Goal: Find specific page/section: Find specific page/section

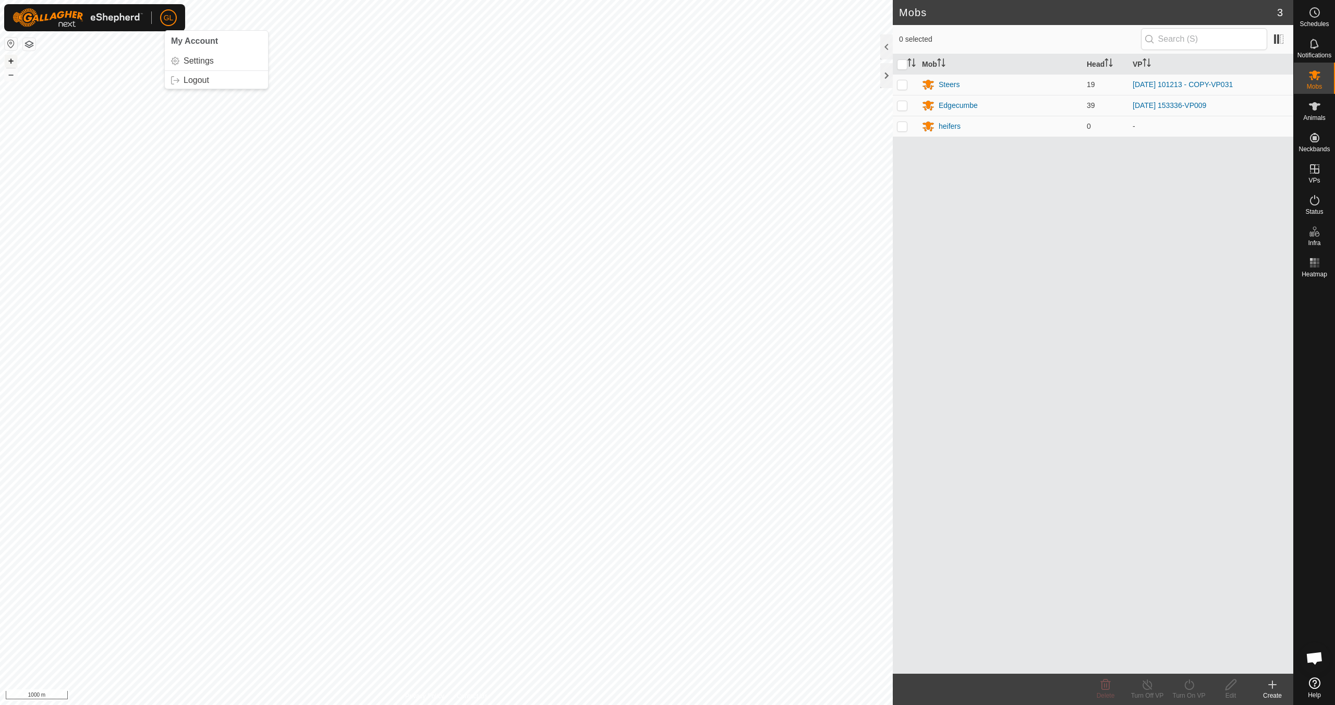
click at [8, 59] on button "+" at bounding box center [11, 61] width 13 height 13
click at [8, 60] on button "+" at bounding box center [11, 61] width 13 height 13
click at [8, 59] on button "+" at bounding box center [11, 61] width 13 height 13
click at [956, 104] on div "Edgecumbe" at bounding box center [958, 105] width 39 height 11
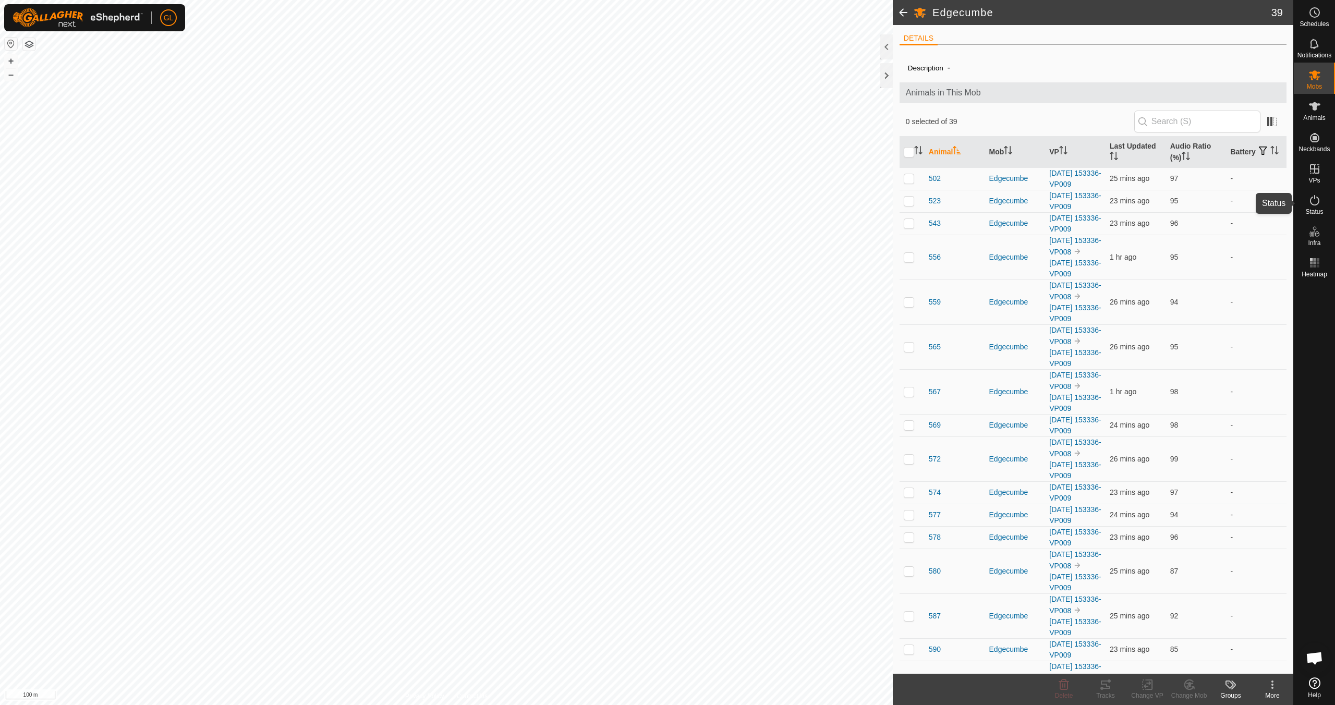
click at [1318, 204] on icon at bounding box center [1315, 200] width 13 height 13
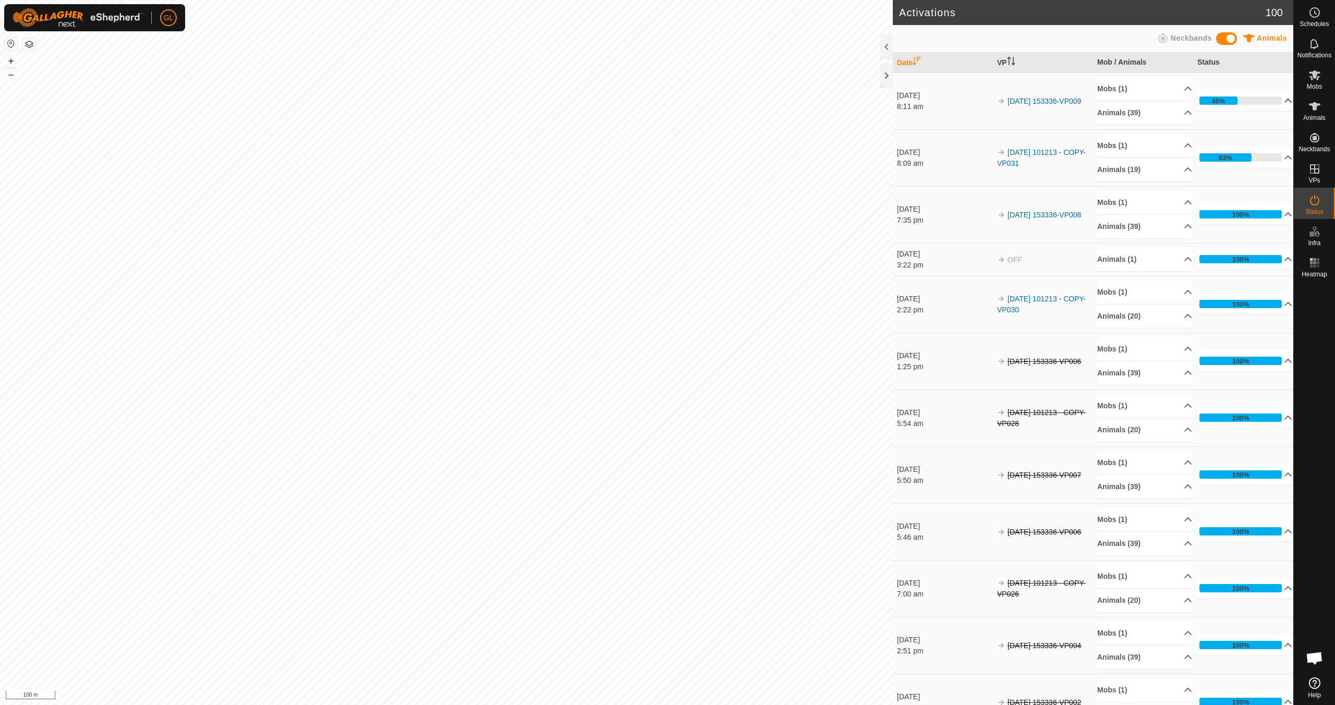
click at [1272, 100] on p-accordion-header "46%" at bounding box center [1245, 100] width 95 height 21
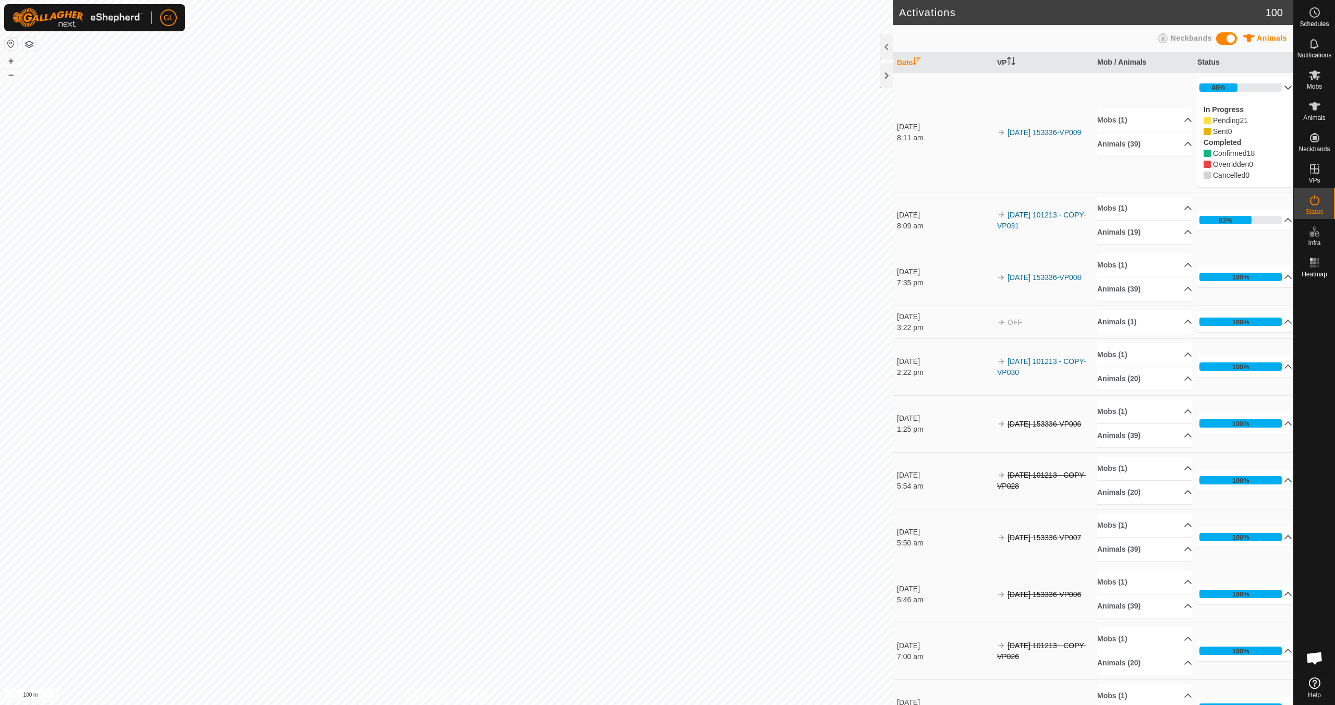
click at [1274, 90] on p-accordion-header "46%" at bounding box center [1245, 87] width 95 height 21
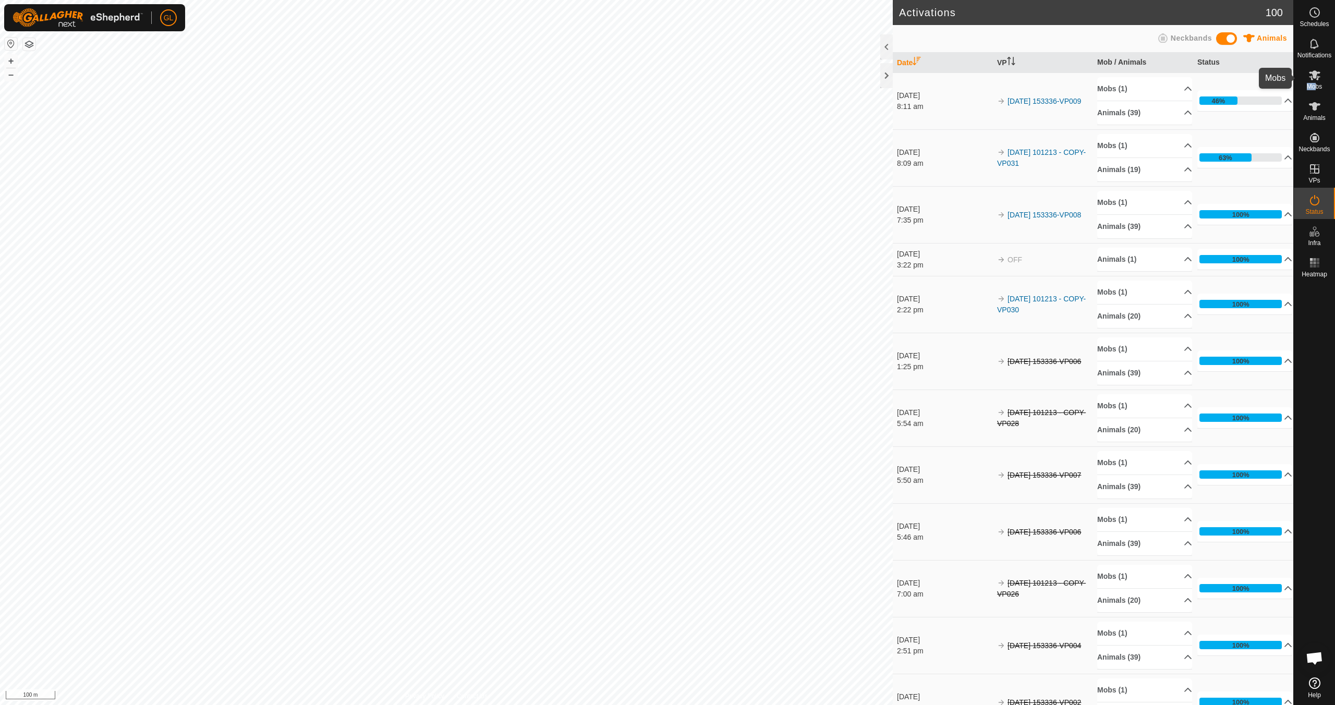
click at [1316, 83] on span "Mobs" at bounding box center [1314, 86] width 15 height 6
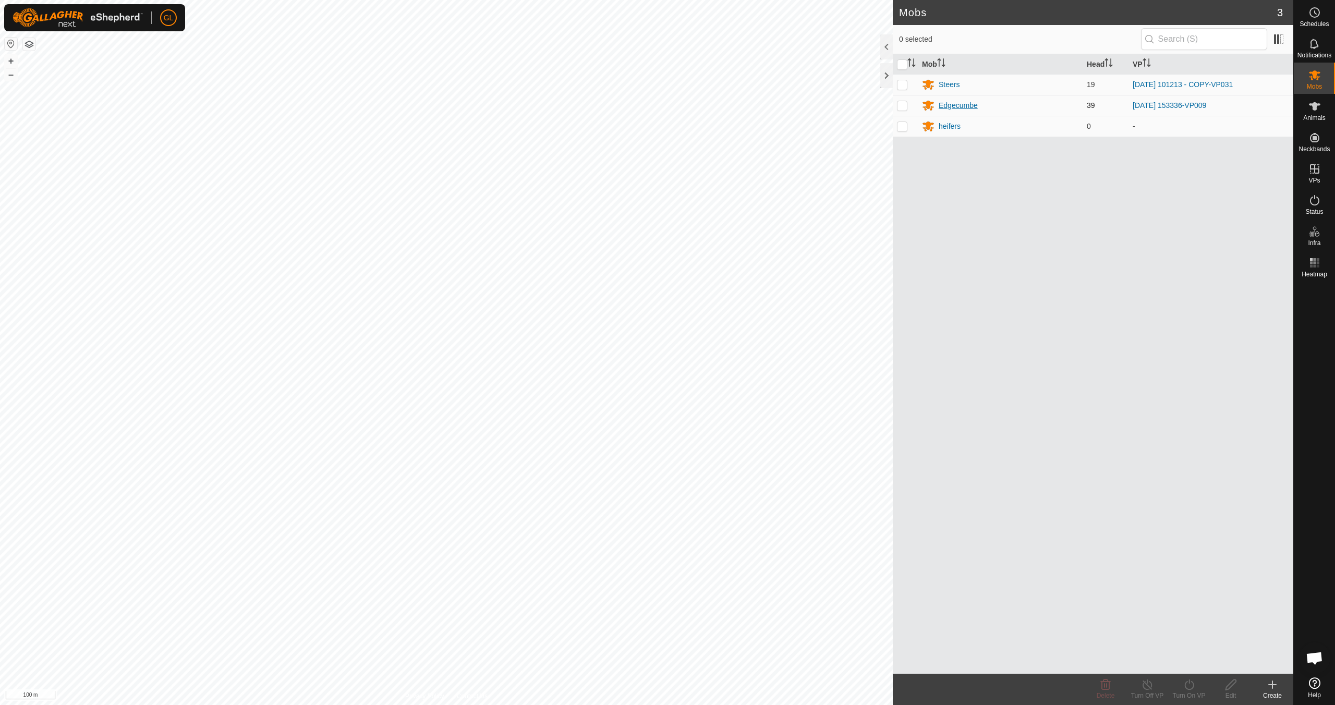
click at [957, 105] on div "Edgecumbe" at bounding box center [958, 105] width 39 height 11
